Goal: Information Seeking & Learning: Learn about a topic

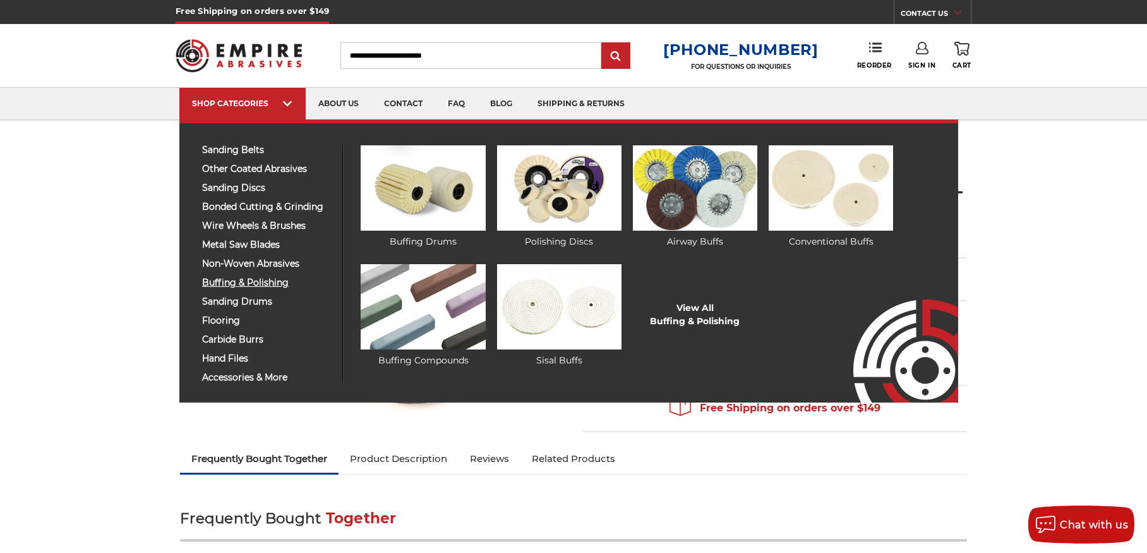
click at [256, 281] on span "buffing & polishing" at bounding box center [267, 282] width 131 height 9
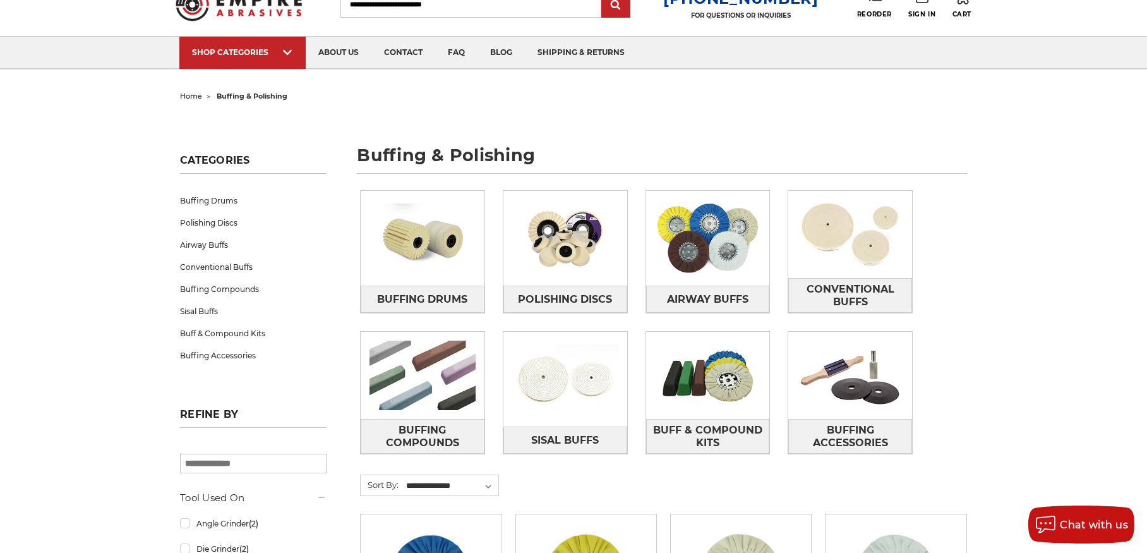
scroll to position [126, 0]
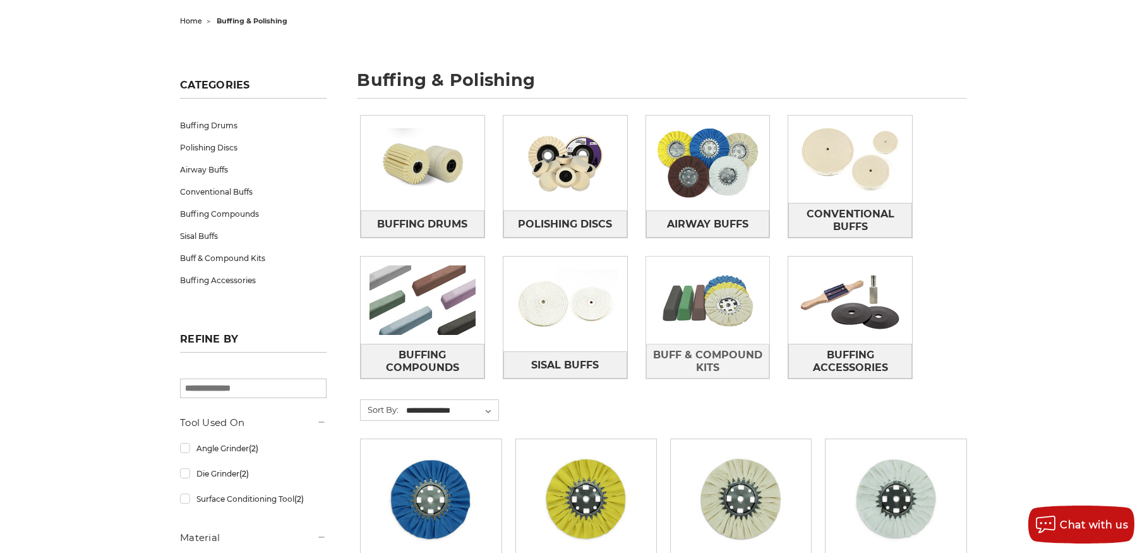
click at [734, 304] on img at bounding box center [708, 299] width 124 height 87
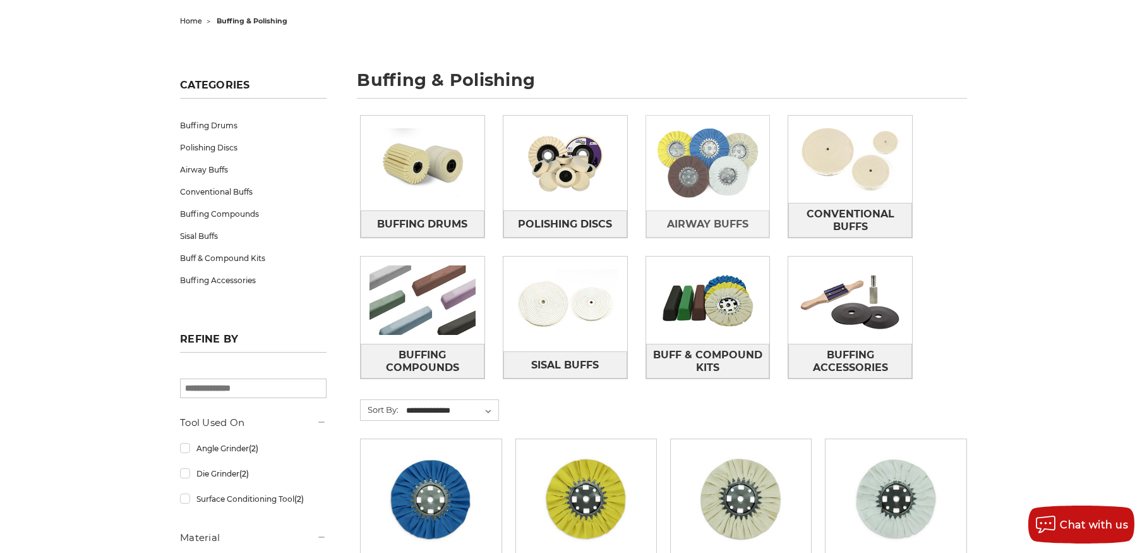
click at [709, 177] on img at bounding box center [708, 162] width 124 height 87
